Goal: Transaction & Acquisition: Purchase product/service

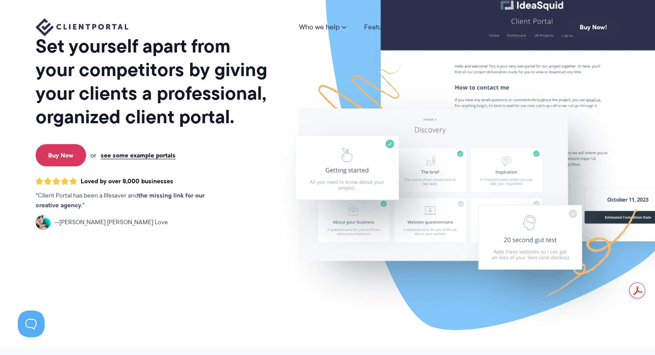
scroll to position [108, 0]
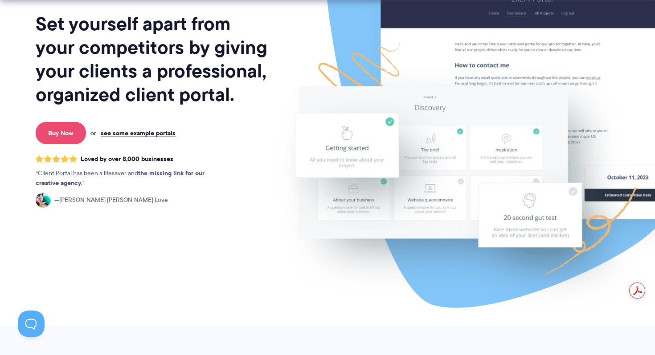
click at [64, 138] on link "Buy Now" at bounding box center [61, 133] width 50 height 22
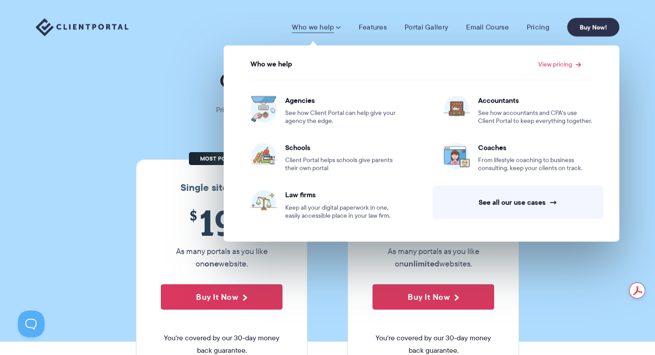
click at [77, 33] on img at bounding box center [82, 27] width 93 height 18
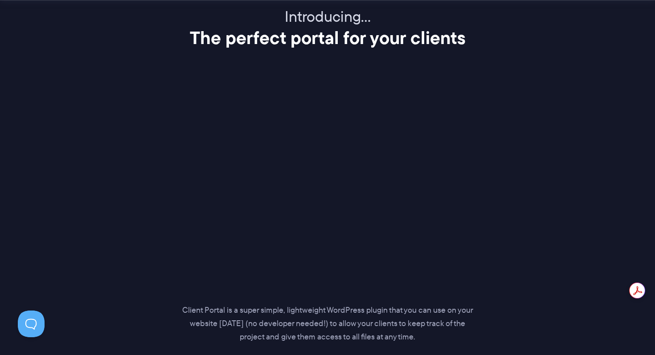
scroll to position [1124, 0]
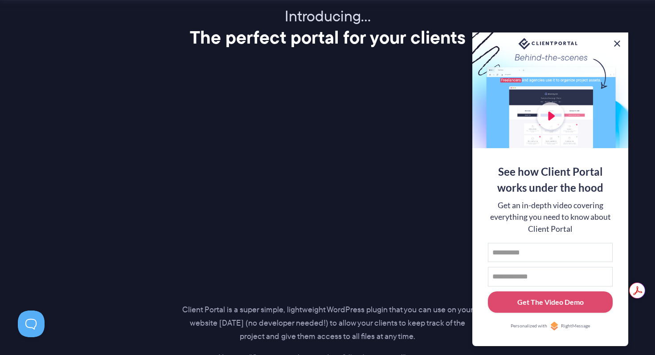
click at [619, 43] on button at bounding box center [616, 43] width 11 height 11
